Goal: Task Accomplishment & Management: Complete application form

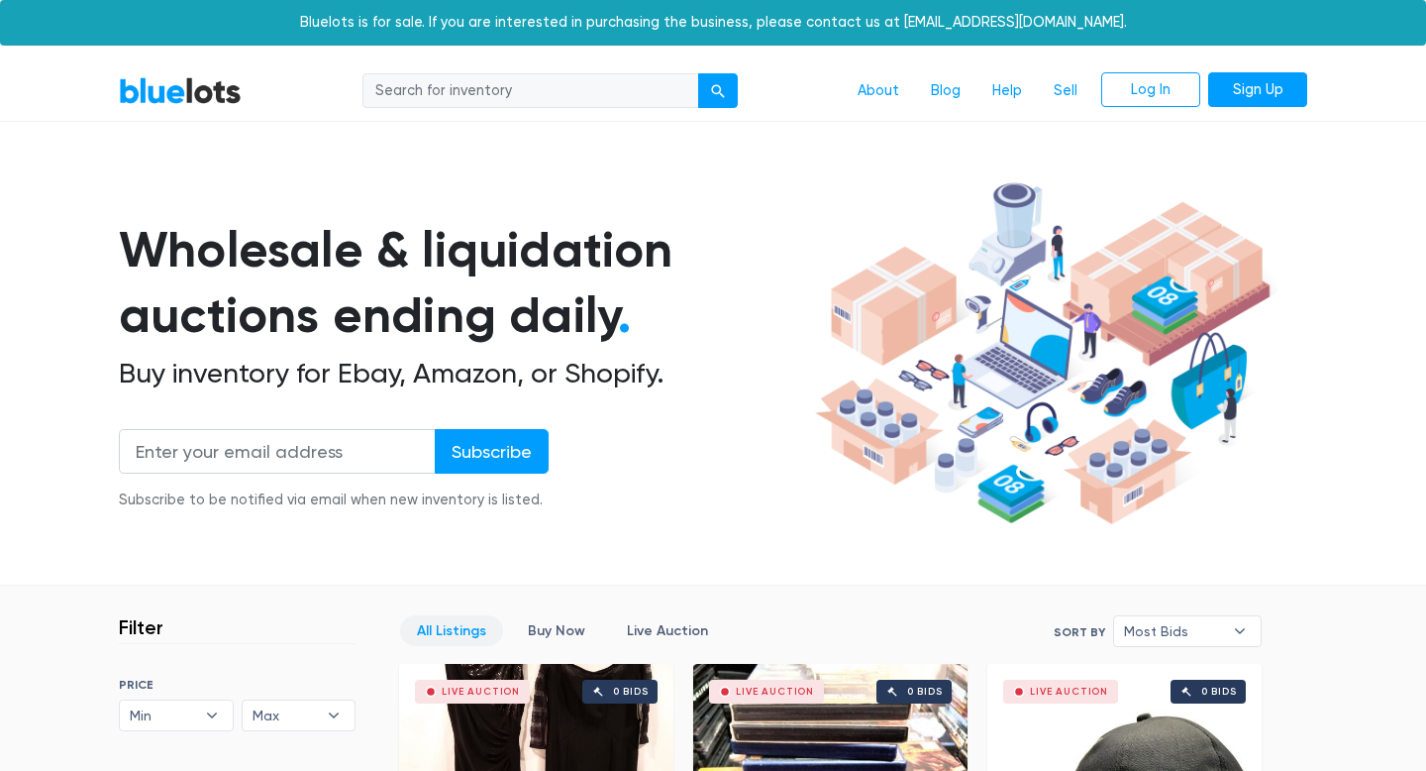
scroll to position [17, 0]
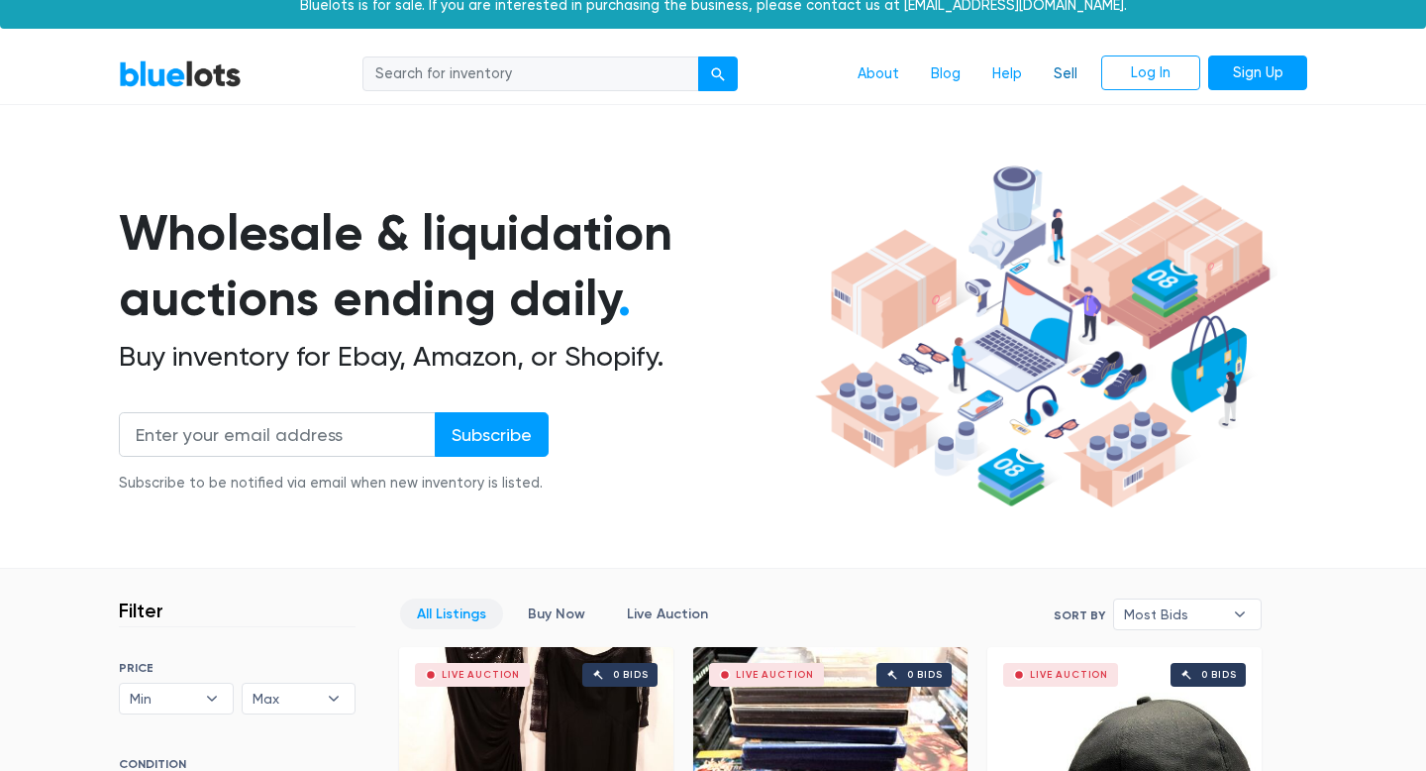
click at [1062, 71] on link "Sell" at bounding box center [1065, 74] width 55 height 38
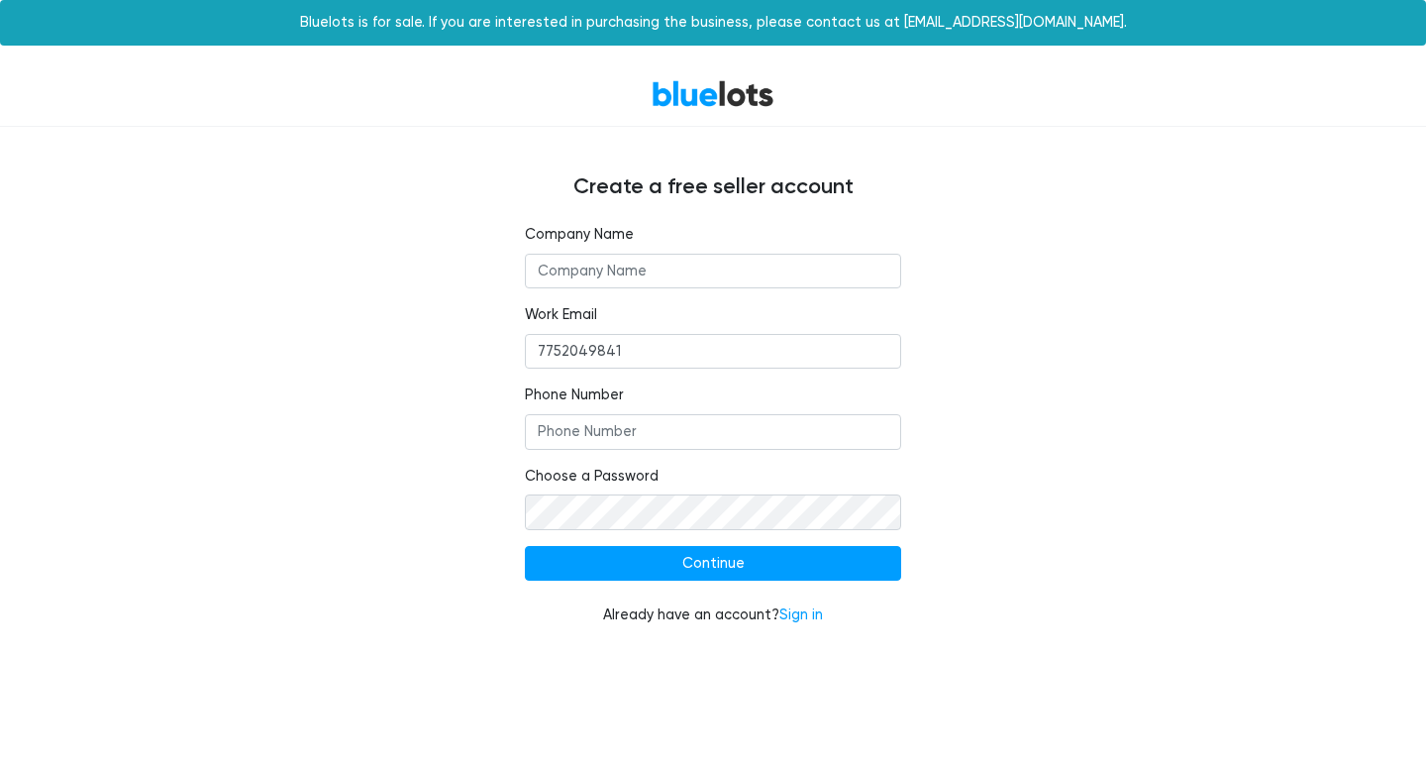
click at [612, 277] on input "text" at bounding box center [713, 272] width 376 height 36
type input "Exit Flow"
click at [597, 346] on input "7752049841" at bounding box center [713, 352] width 376 height 36
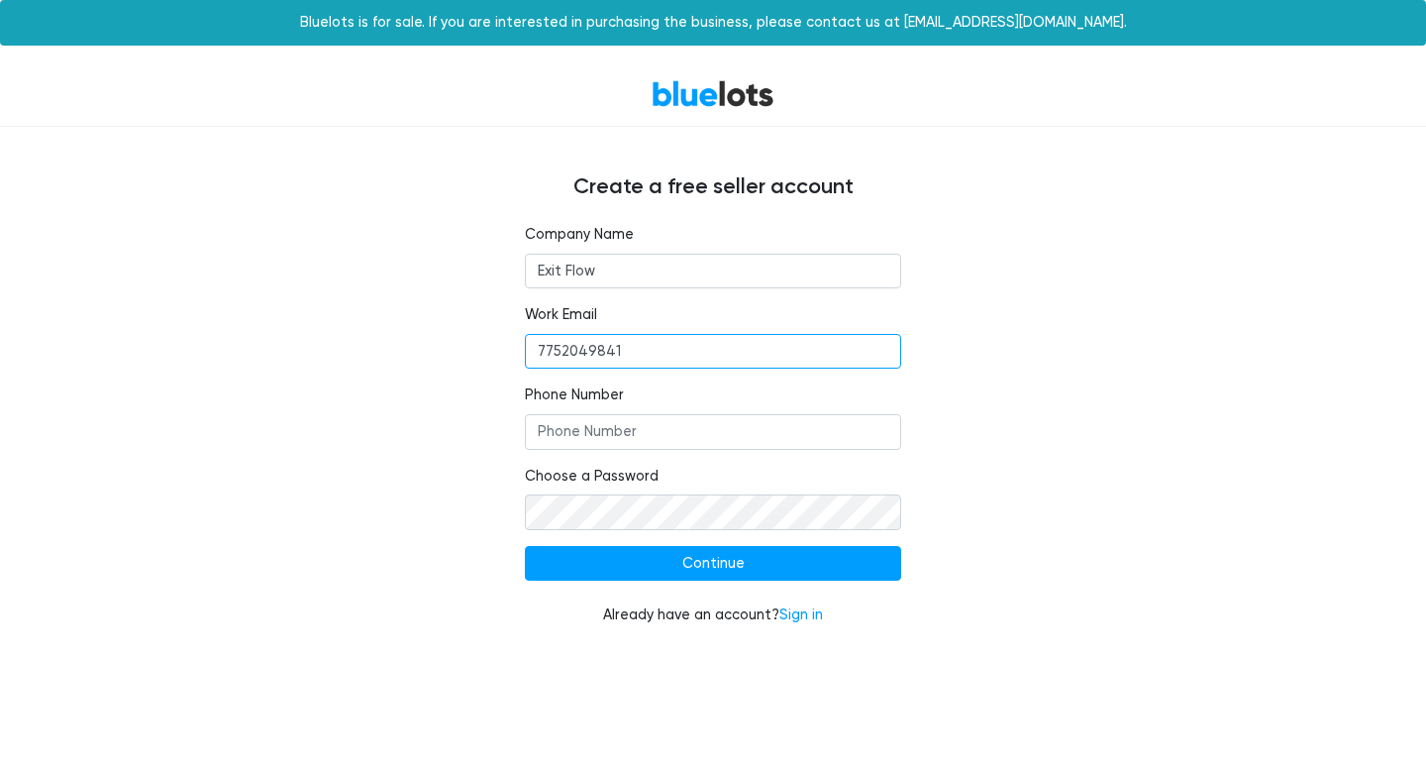
type input "[EMAIL_ADDRESS][DOMAIN_NAME]"
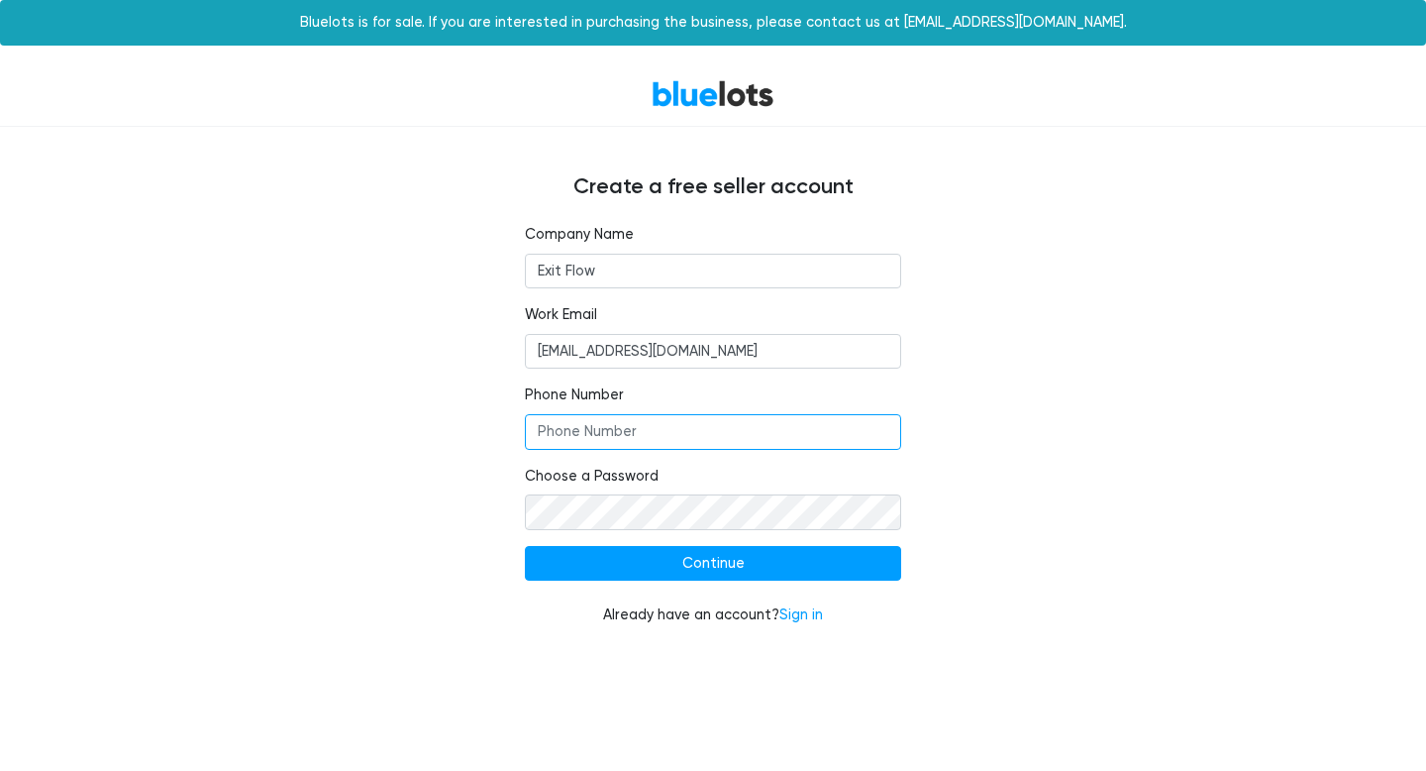
click at [617, 432] on input "Phone Number" at bounding box center [713, 432] width 376 height 36
type input "977520498"
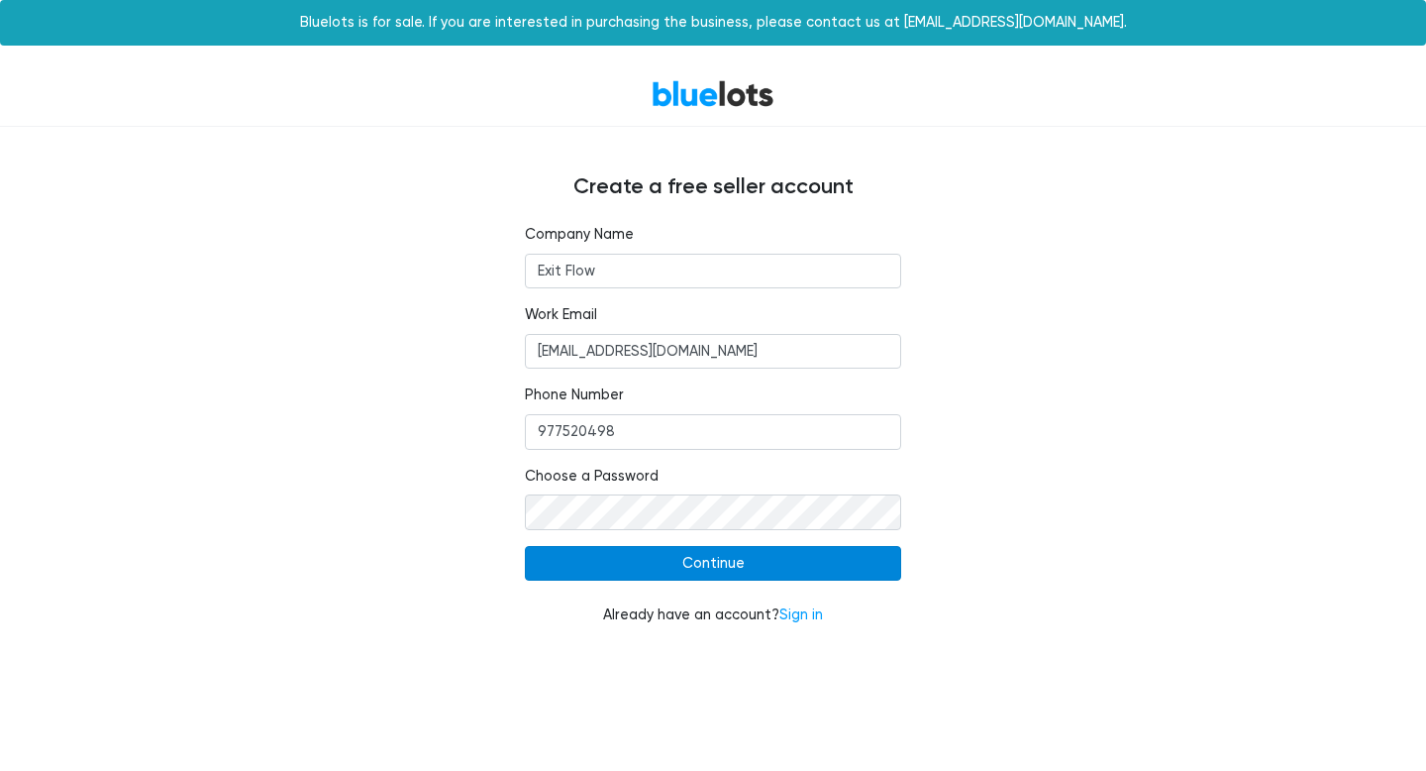
click at [700, 548] on input "Continue" at bounding box center [713, 564] width 376 height 36
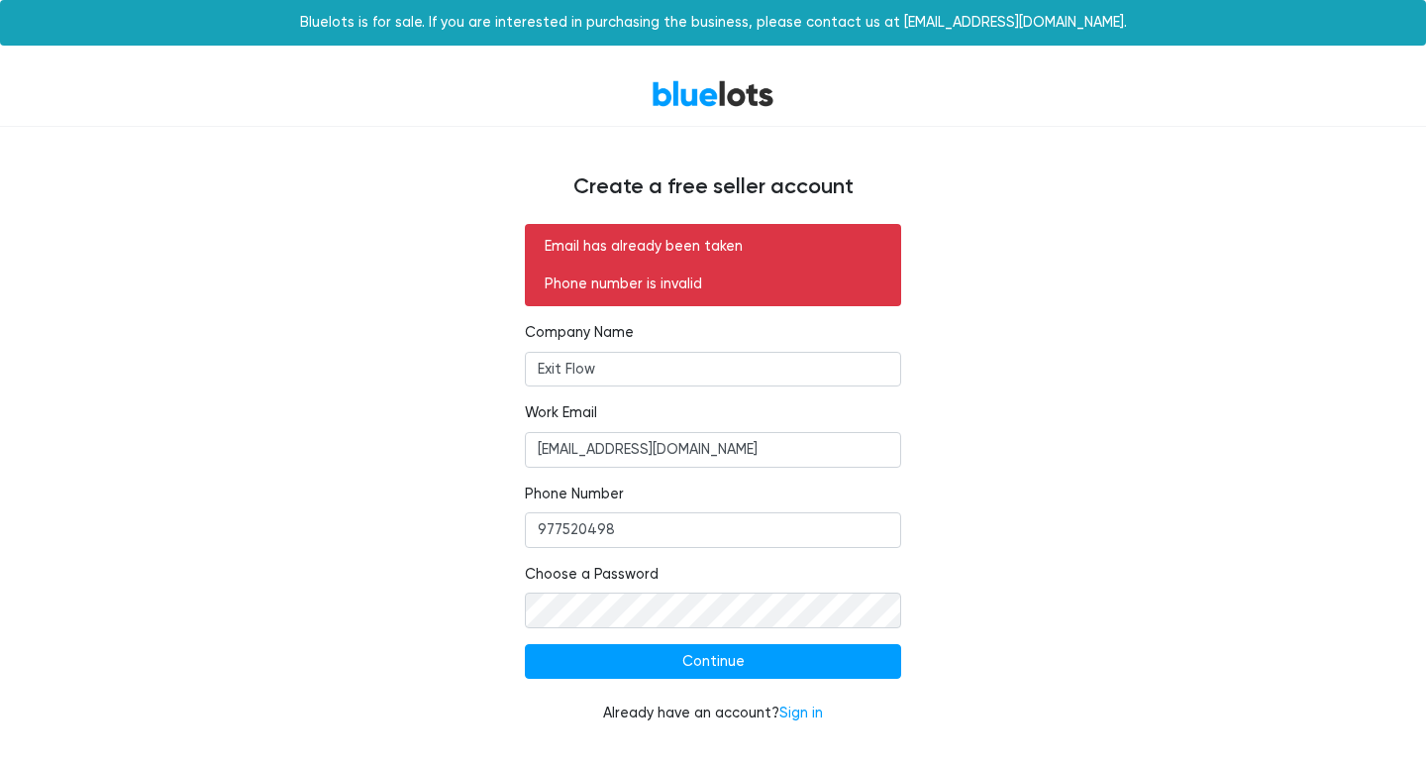
click at [606, 629] on form "Email has already been taken Phone number is invalid Company Name Exit Flow Wor…" at bounding box center [713, 474] width 376 height 500
click at [1184, 494] on div "Email has already been taken Phone number is invalid Company Name Exit Flow Wor…" at bounding box center [713, 486] width 1218 height 524
click at [802, 718] on link "Sign in" at bounding box center [801, 712] width 44 height 17
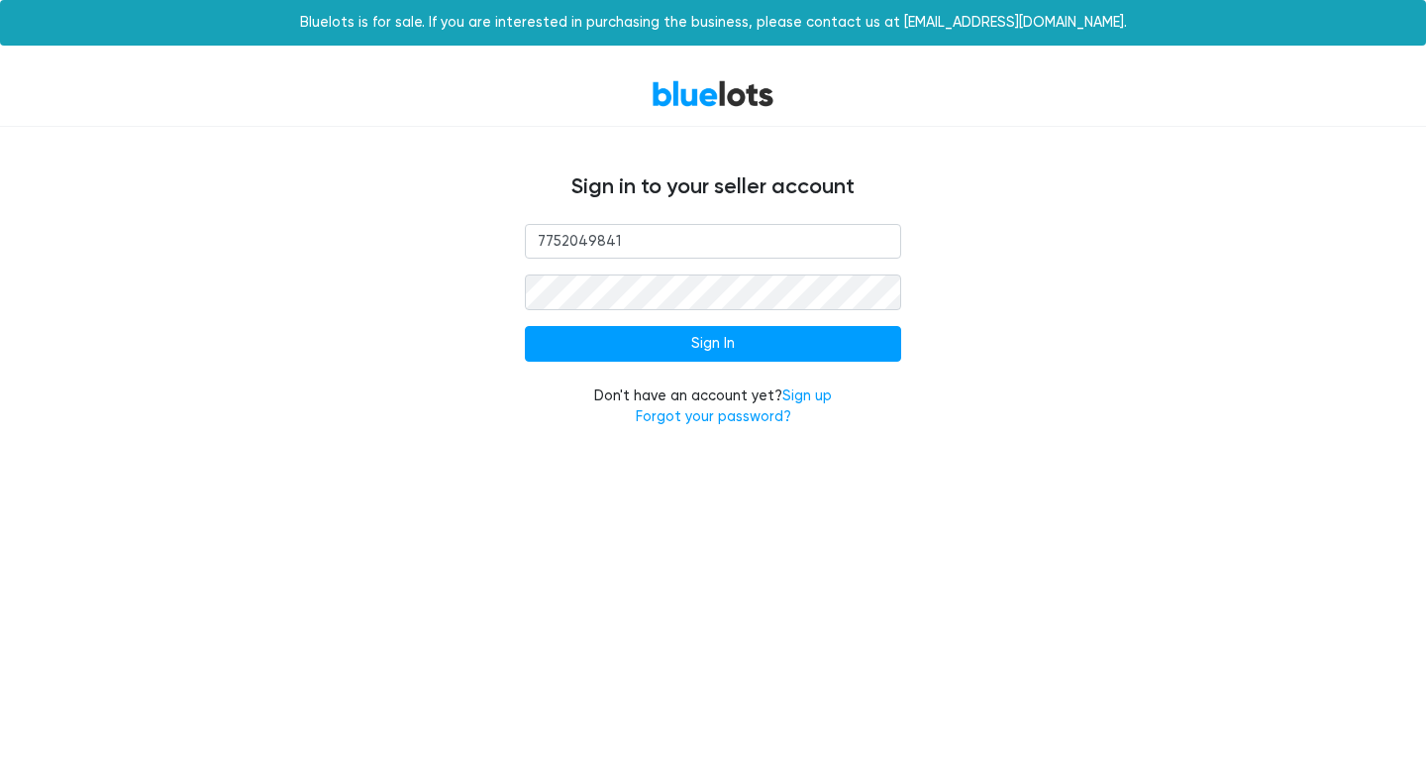
click at [743, 226] on input "7752049841" at bounding box center [713, 242] width 376 height 36
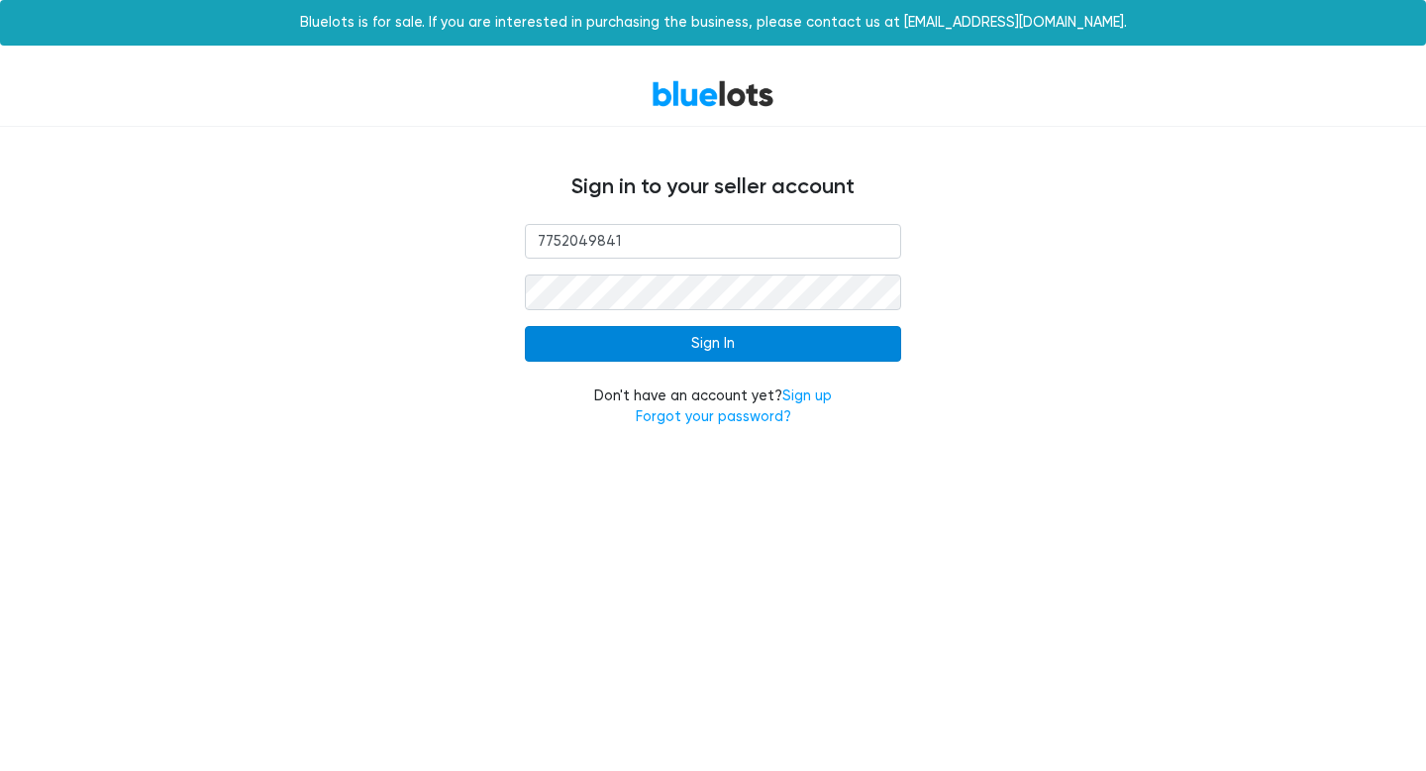
click at [579, 355] on input "Sign In" at bounding box center [713, 344] width 376 height 36
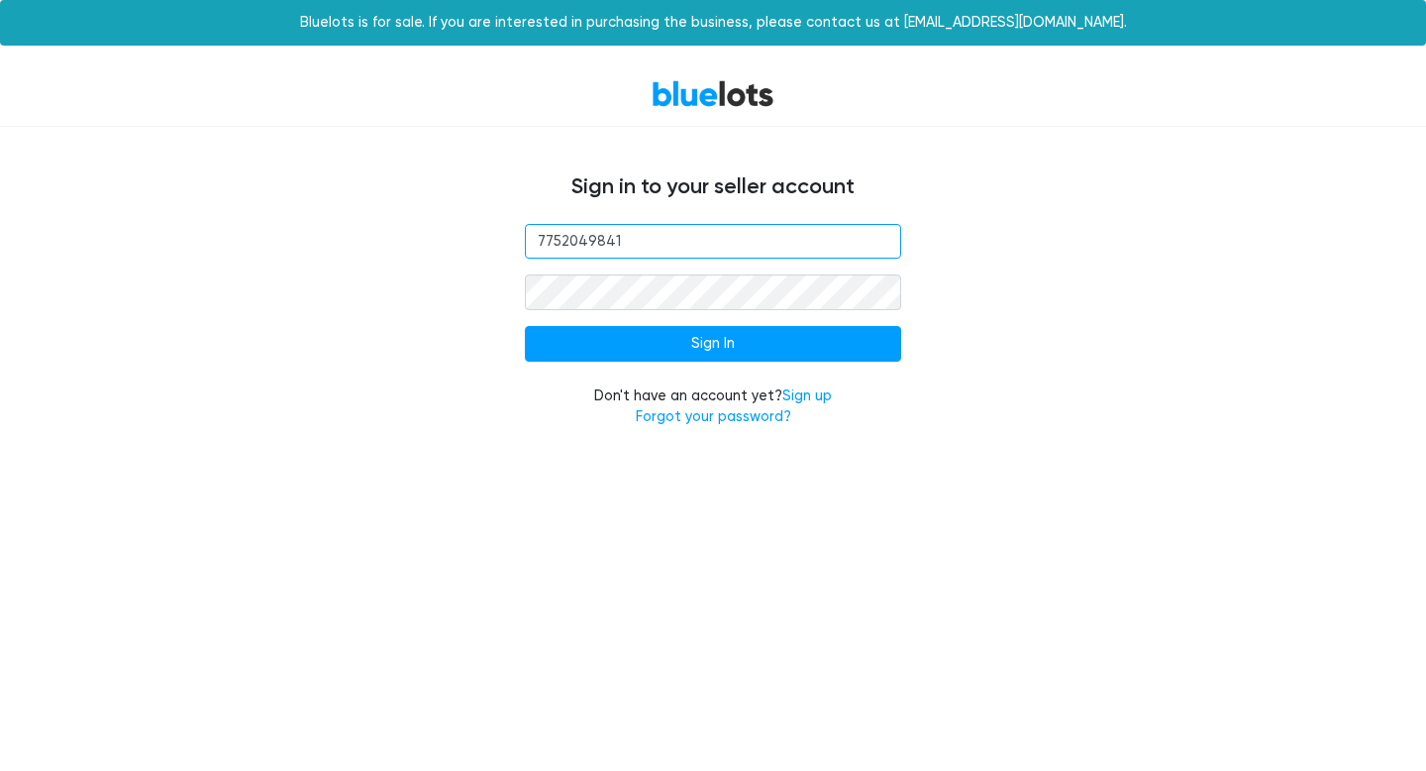
click at [599, 234] on input "7752049841" at bounding box center [713, 242] width 376 height 36
type input "[EMAIL_ADDRESS][DOMAIN_NAME]"
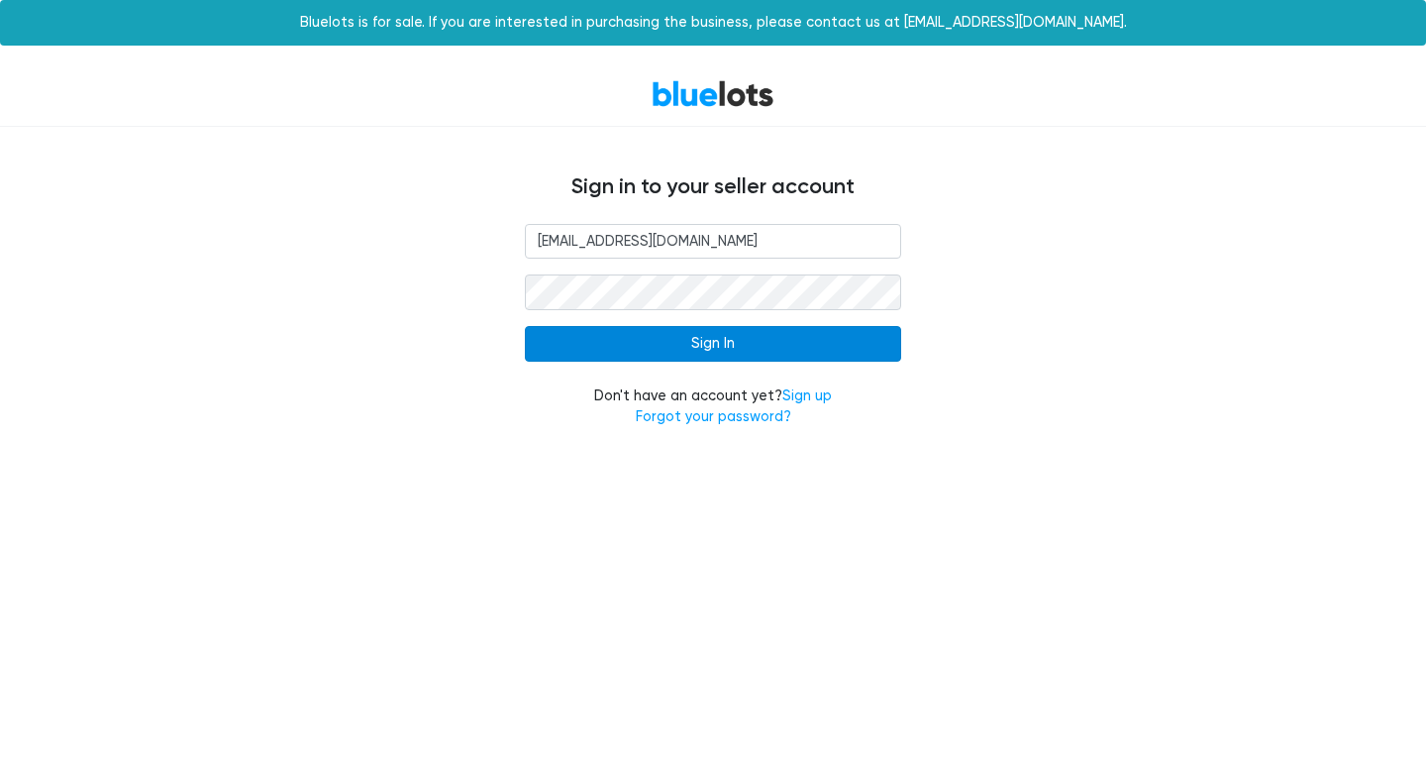
click at [624, 344] on input "Sign In" at bounding box center [713, 344] width 376 height 36
